Goal: Task Accomplishment & Management: Use online tool/utility

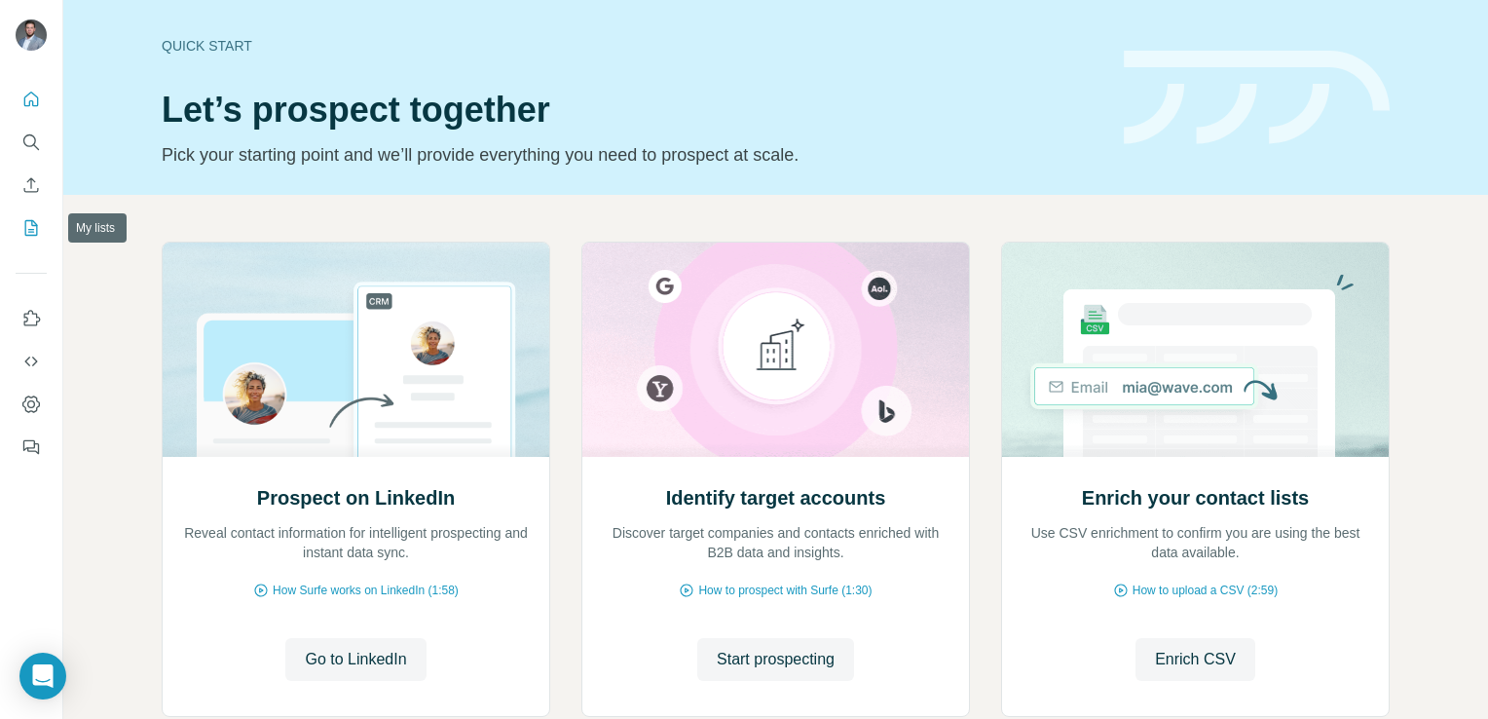
click at [30, 223] on icon "My lists" at bounding box center [30, 227] width 19 height 19
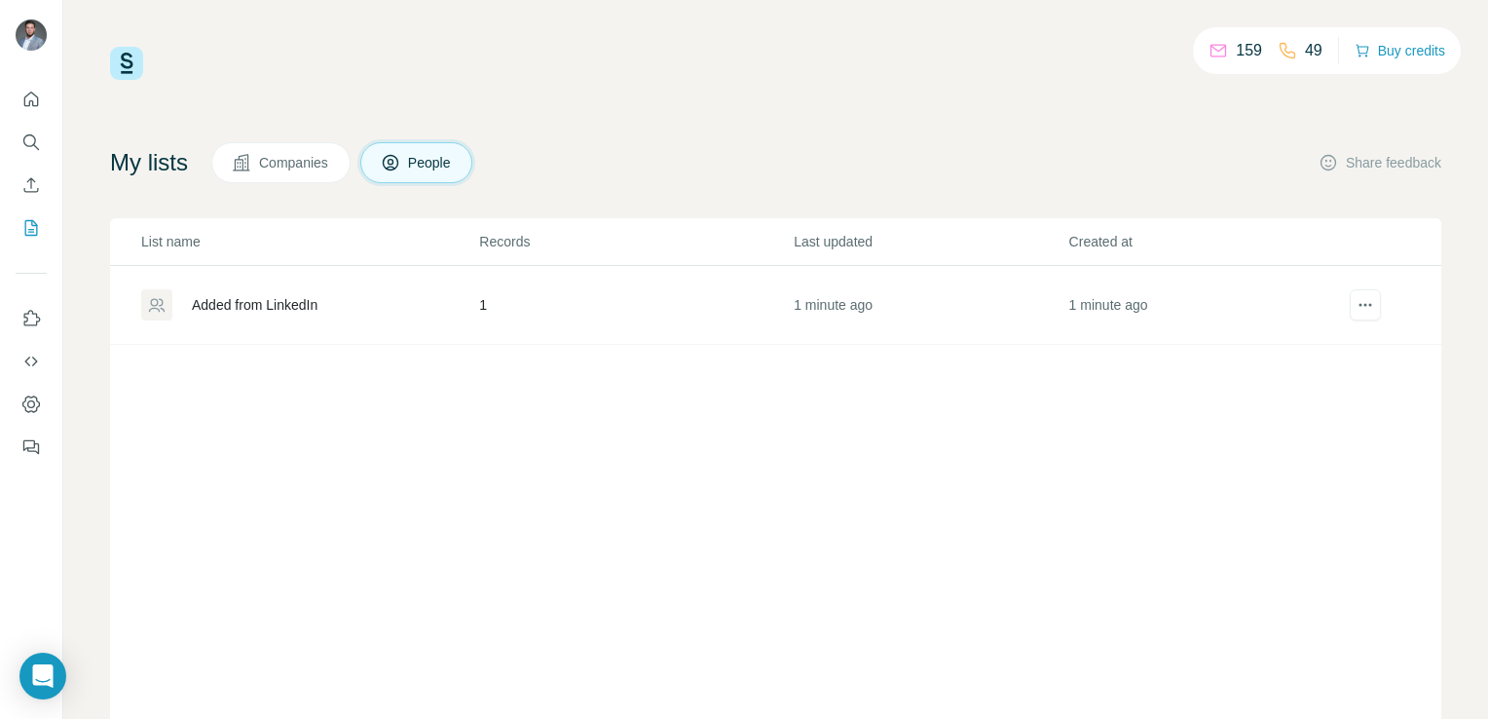
click at [258, 307] on div "Added from LinkedIn" at bounding box center [255, 304] width 126 height 19
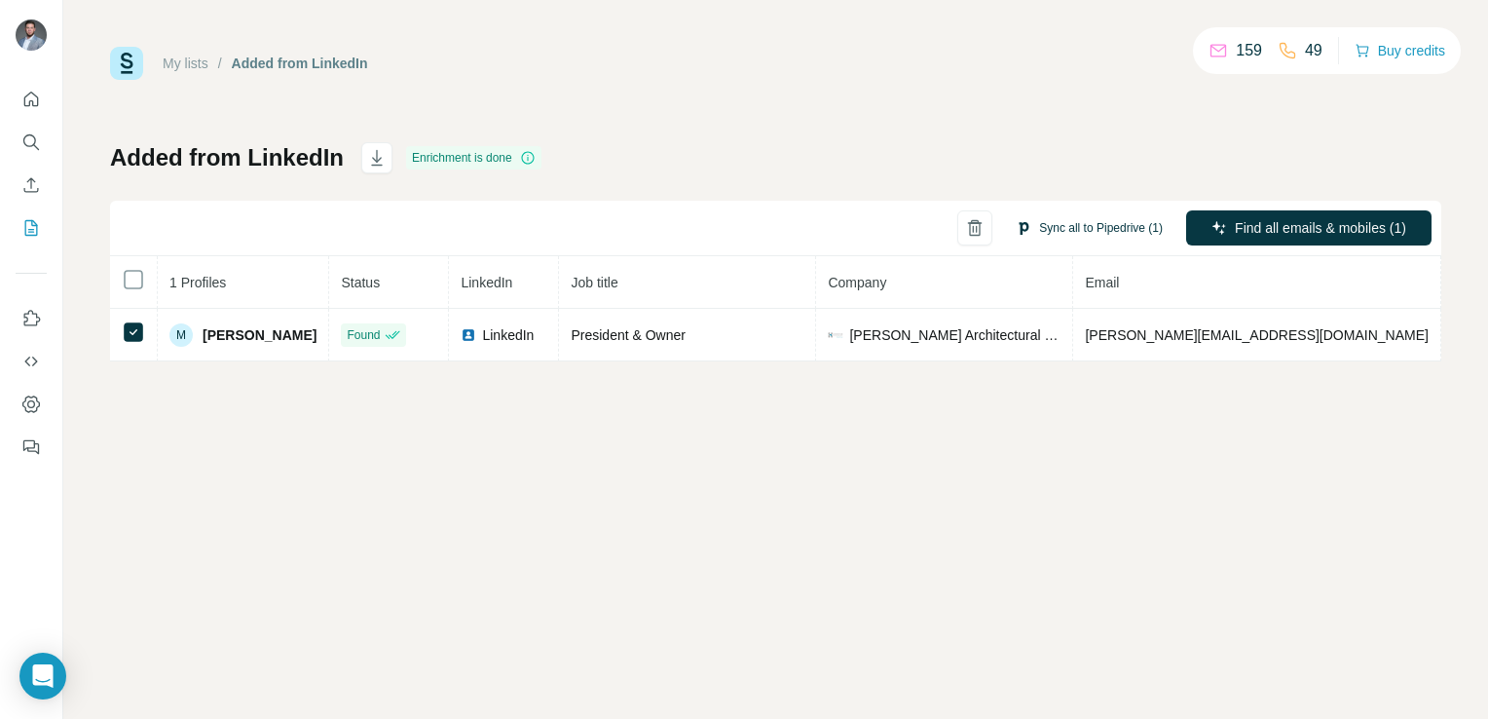
click at [1047, 223] on button "Sync all to Pipedrive (1)" at bounding box center [1089, 227] width 174 height 29
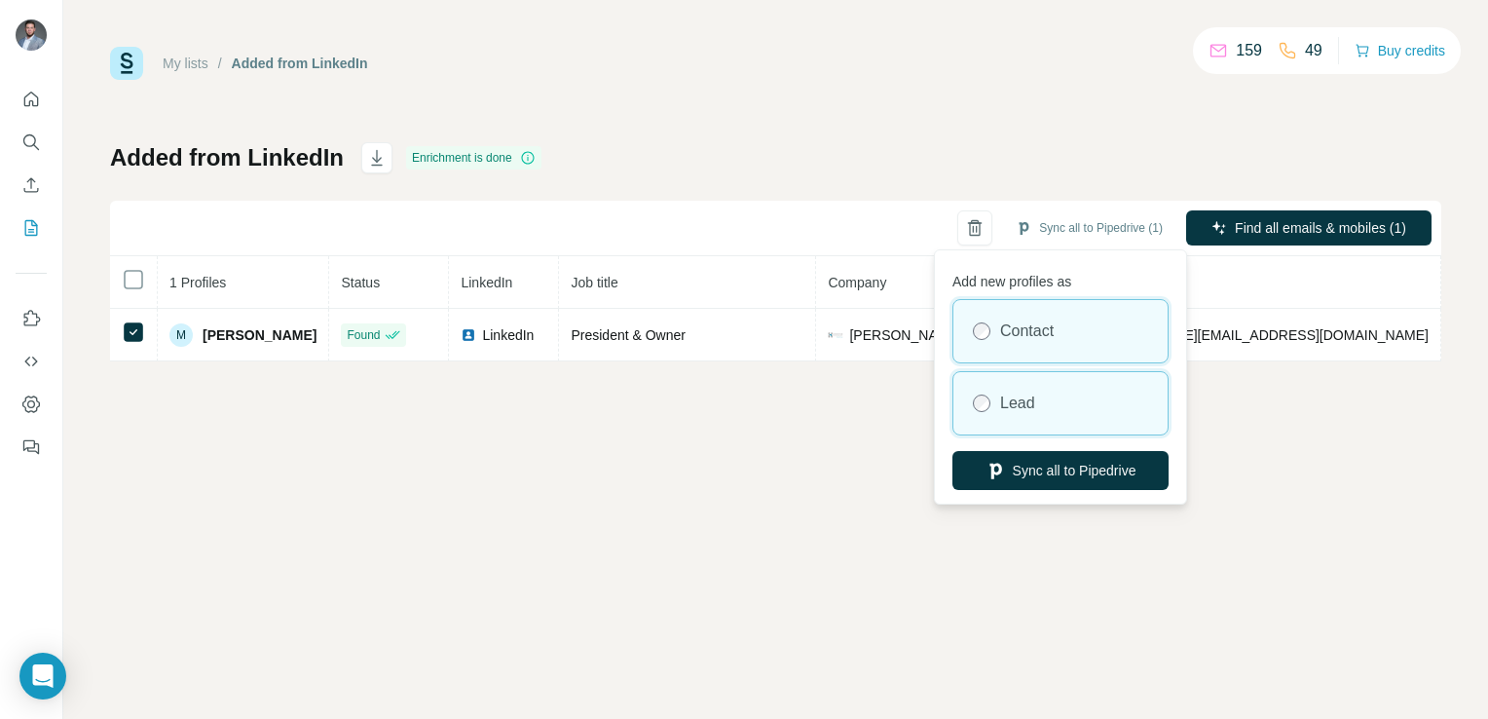
click at [1005, 403] on label "Lead" at bounding box center [1017, 402] width 35 height 23
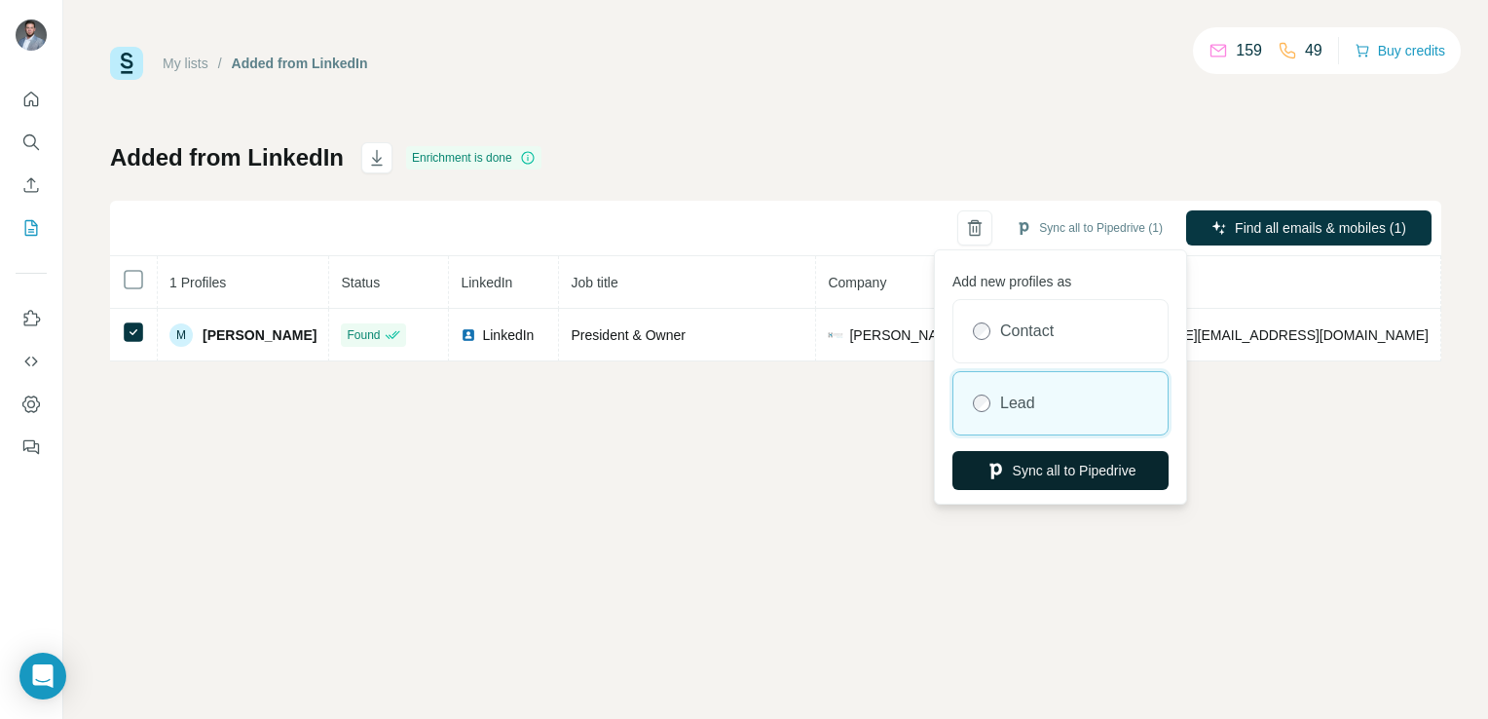
click at [1038, 478] on button "Sync all to Pipedrive" at bounding box center [1060, 470] width 216 height 39
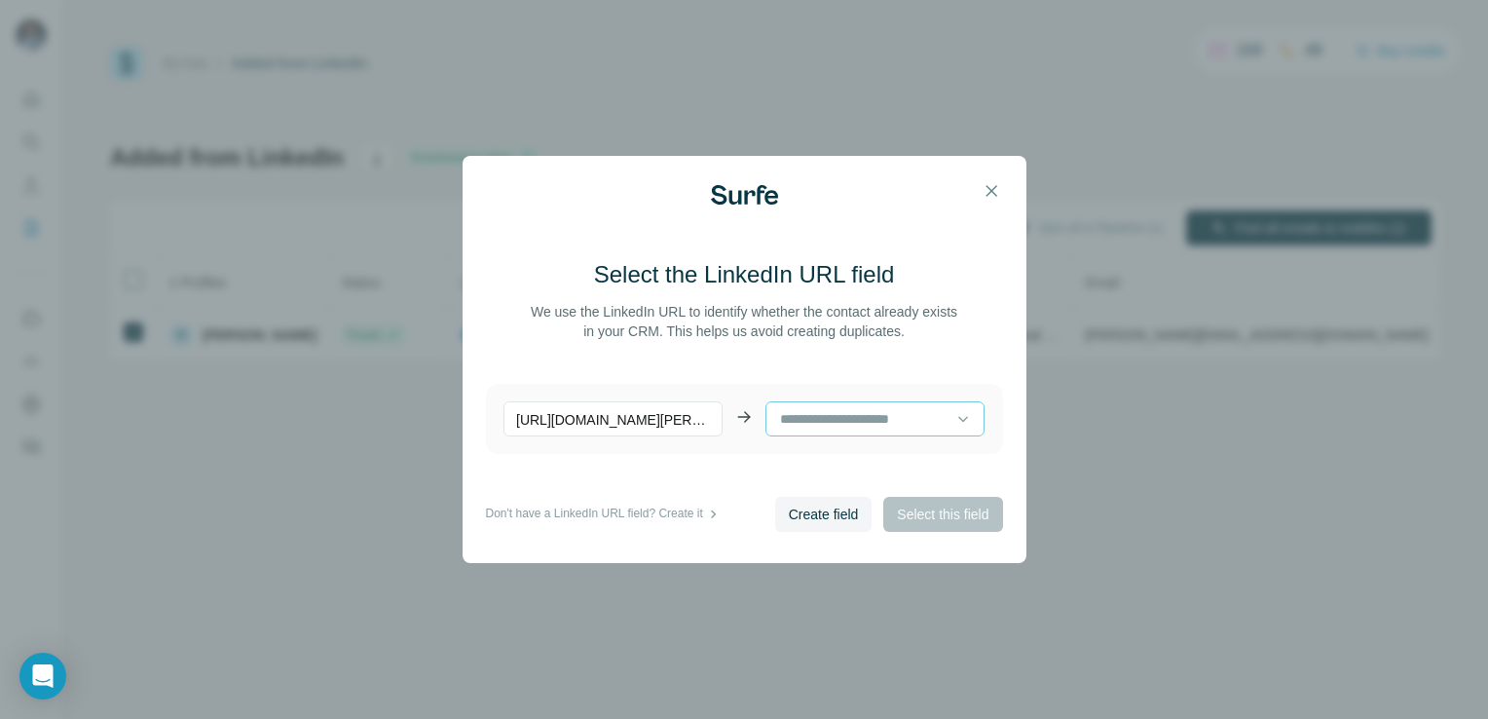
click at [963, 426] on div at bounding box center [874, 418] width 219 height 35
click at [904, 462] on div "Position" at bounding box center [867, 463] width 171 height 19
click at [931, 497] on button "Select this field" at bounding box center [942, 514] width 119 height 35
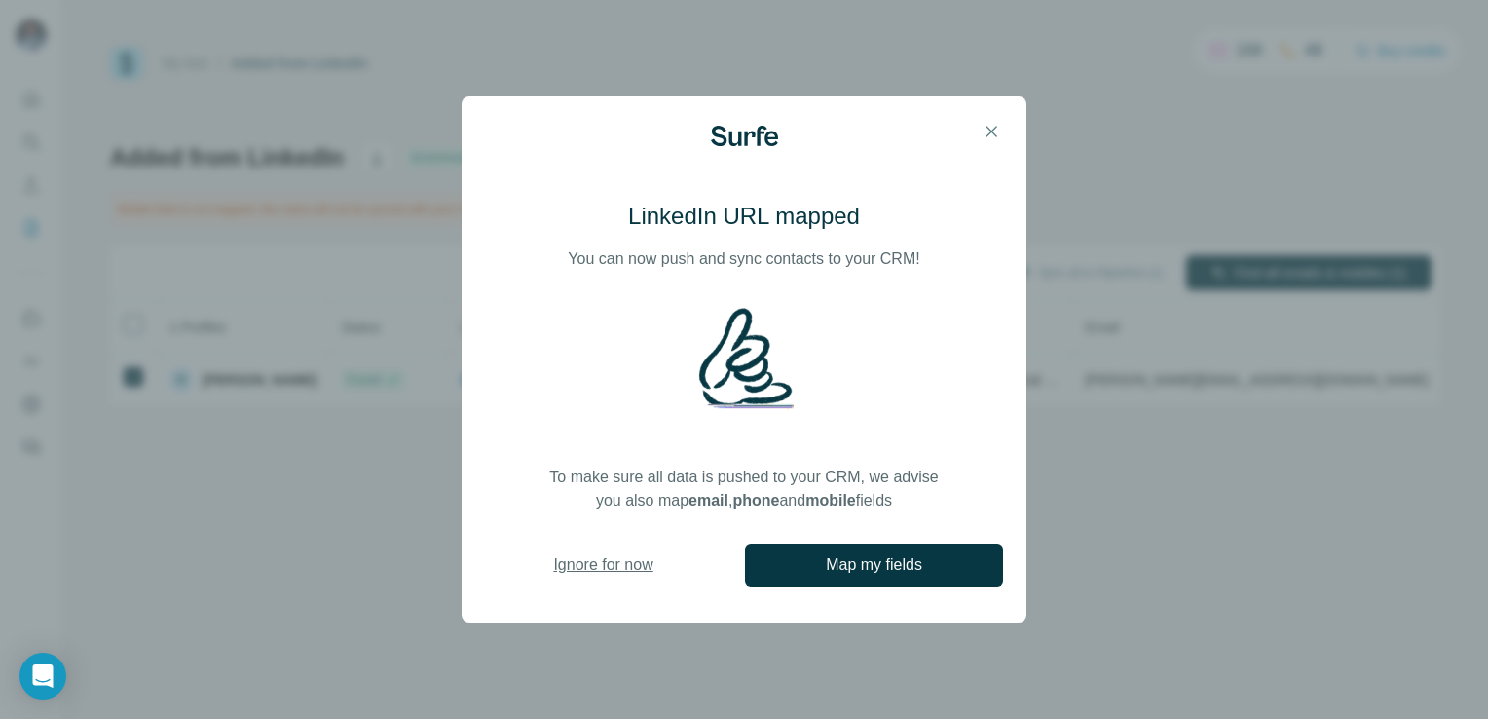
click at [635, 565] on span "Ignore for now" at bounding box center [602, 564] width 99 height 23
